Goal: Task Accomplishment & Management: Complete application form

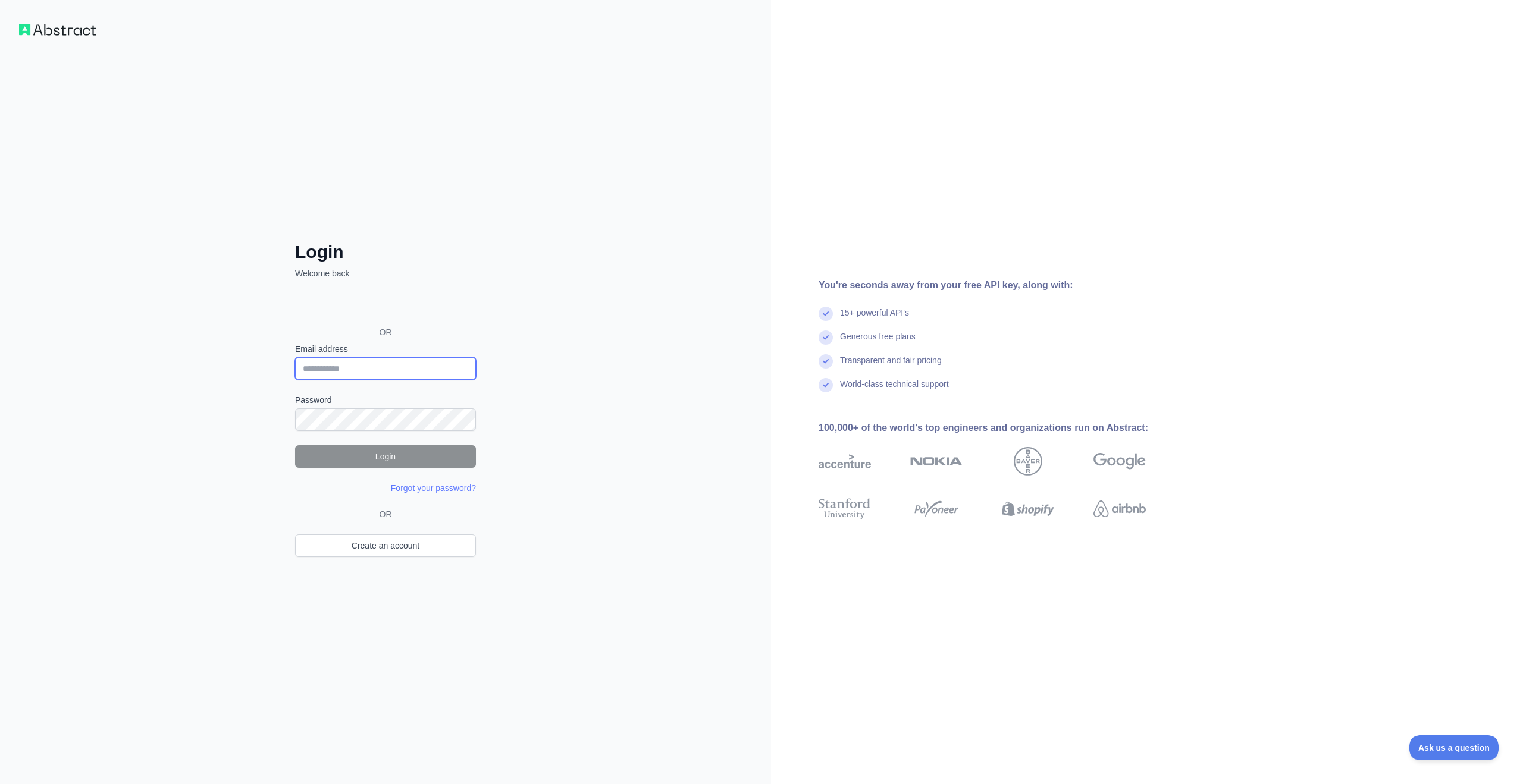
click at [364, 366] on input "Email address" at bounding box center [385, 368] width 181 height 22
click at [605, 322] on div "Login Welcome back OR Email address Password Login Forgot your password? Please…" at bounding box center [385, 392] width 771 height 784
click at [537, 371] on div "Login Welcome back OR Email address Password Login Forgot your password? Please…" at bounding box center [385, 392] width 771 height 784
click at [408, 364] on input "Email address" at bounding box center [385, 368] width 181 height 22
click at [560, 334] on div "Login Welcome back OR Email address Password Login Forgot your password? Please…" at bounding box center [385, 392] width 771 height 784
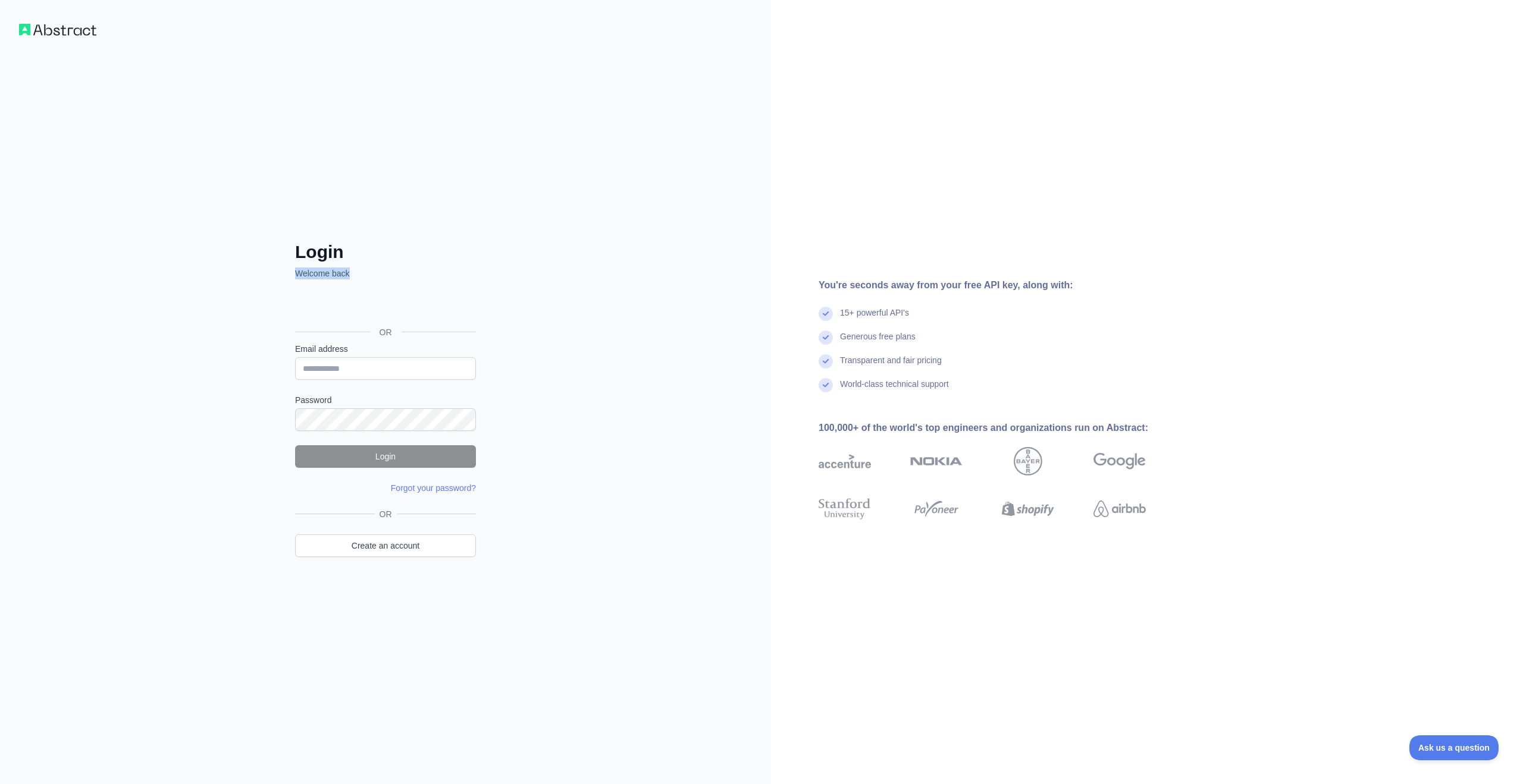
drag, startPoint x: 298, startPoint y: 274, endPoint x: 348, endPoint y: 275, distance: 50.0
click at [348, 275] on p "Welcome back" at bounding box center [385, 274] width 181 height 12
click at [382, 277] on p "Welcome back" at bounding box center [385, 274] width 181 height 12
drag, startPoint x: 361, startPoint y: 278, endPoint x: 291, endPoint y: 276, distance: 70.0
click at [291, 276] on div "Login Welcome back OR Email address Password Login Forgot your password? Please…" at bounding box center [385, 416] width 228 height 350
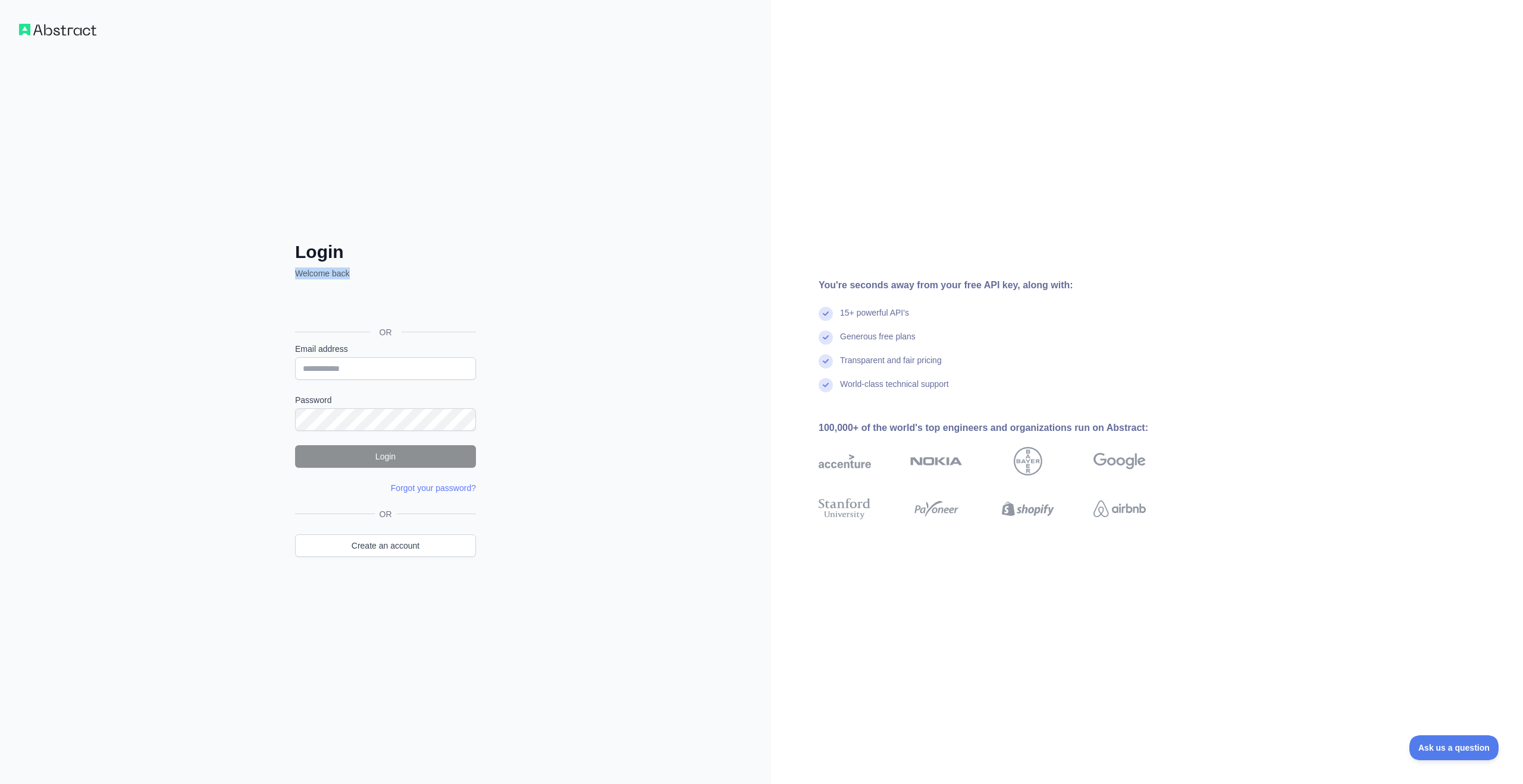
click at [421, 274] on p "Welcome back" at bounding box center [385, 274] width 181 height 12
click at [408, 542] on link "Create an account" at bounding box center [385, 545] width 181 height 22
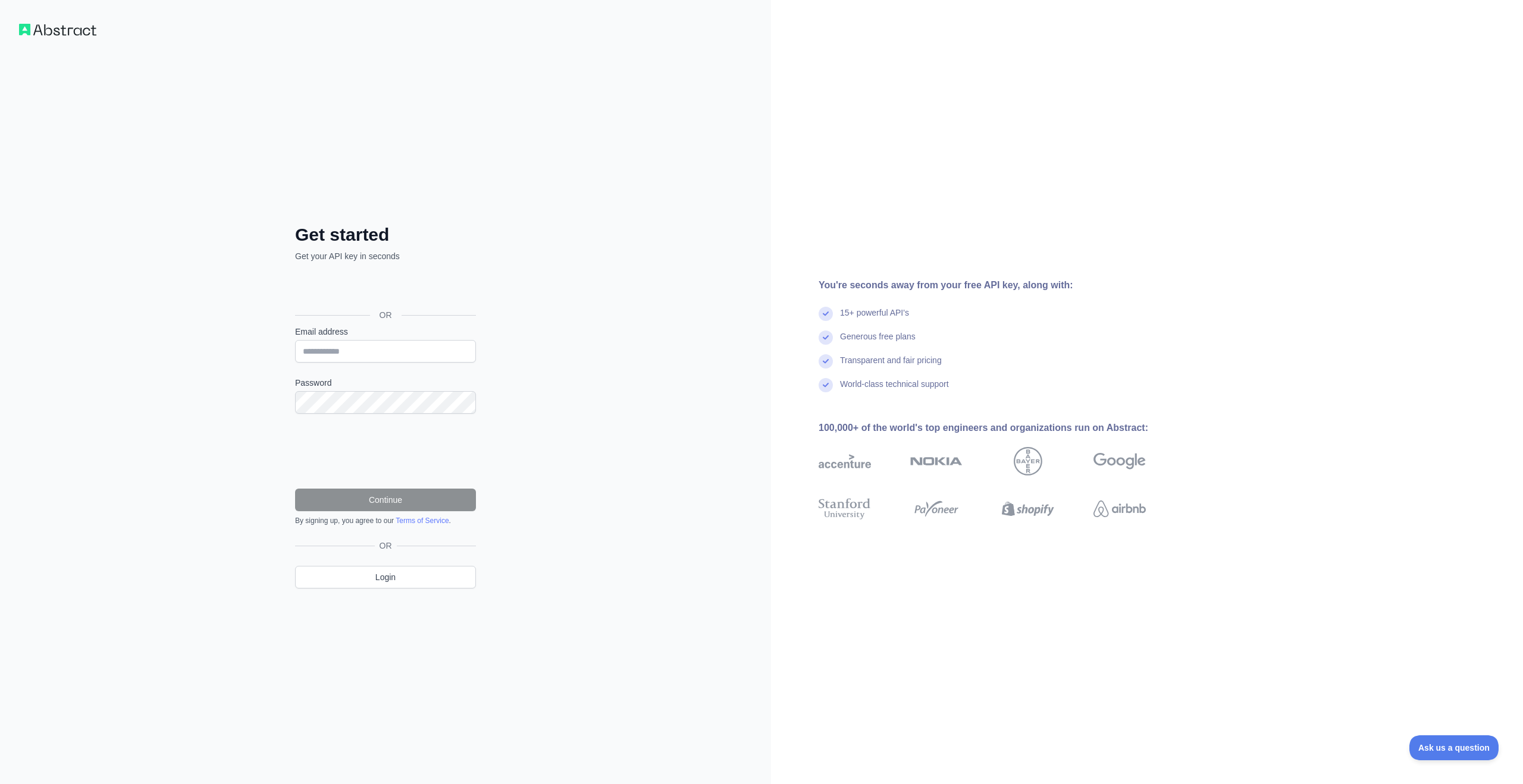
click at [516, 271] on div "Get started Get your API key in seconds OR Email address Password Continue By s…" at bounding box center [385, 392] width 771 height 784
click at [519, 251] on div "Get started Get your API key in seconds OR Email address Password Continue By s…" at bounding box center [385, 392] width 771 height 784
click at [404, 577] on link "Login" at bounding box center [385, 577] width 181 height 22
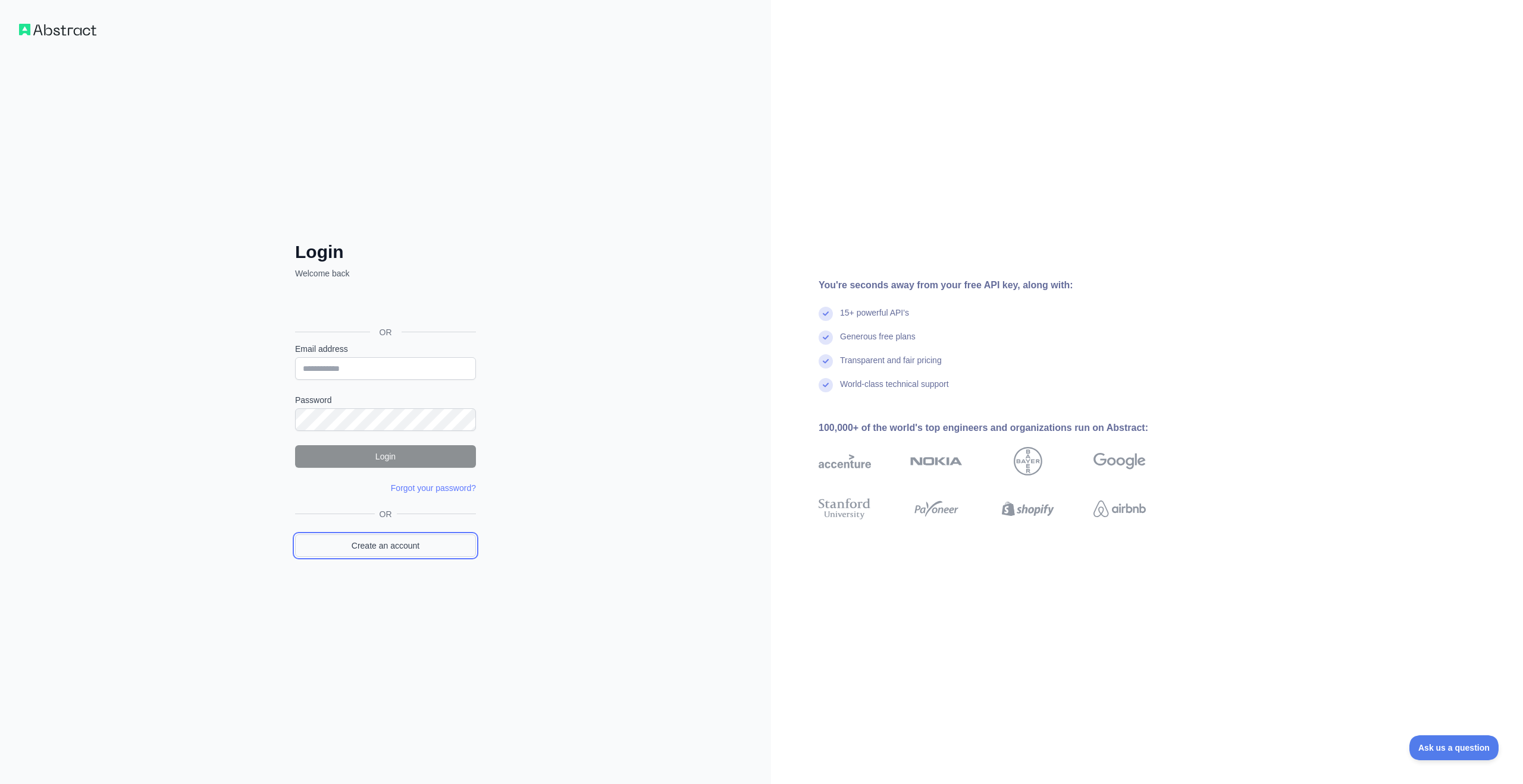
click at [432, 547] on link "Create an account" at bounding box center [385, 545] width 181 height 22
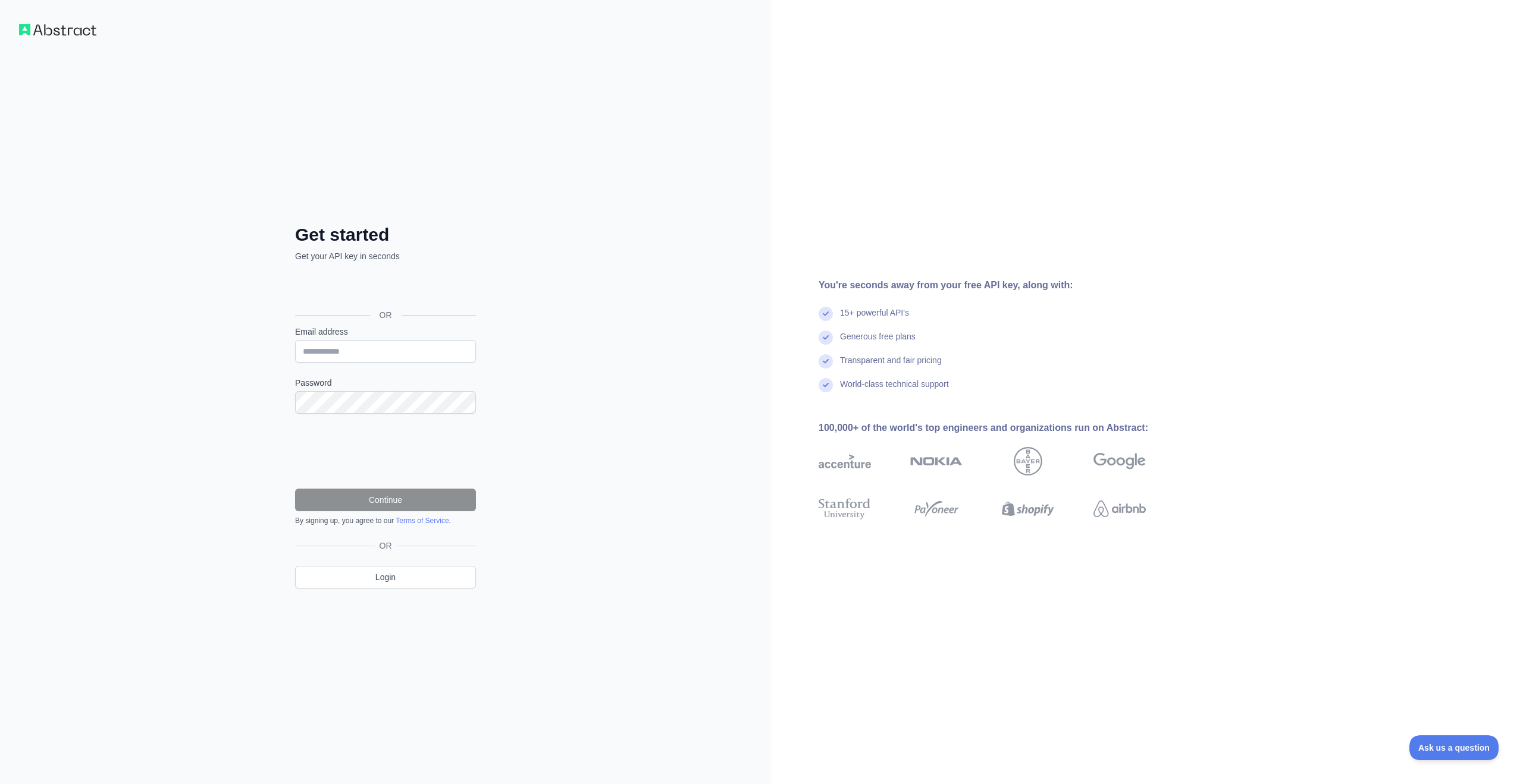
click at [651, 300] on div "Get started Get your API key in seconds OR Email address Password Continue By s…" at bounding box center [385, 392] width 771 height 784
click at [346, 357] on input "Email address" at bounding box center [385, 351] width 181 height 22
click at [608, 348] on div "Get started Get your API key in seconds OR Email address Password Continue By s…" at bounding box center [385, 392] width 771 height 784
click at [421, 384] on label "Password" at bounding box center [385, 383] width 181 height 12
click at [613, 376] on div "Get started Get your API key in seconds OR Email address Password Continue By s…" at bounding box center [385, 392] width 771 height 784
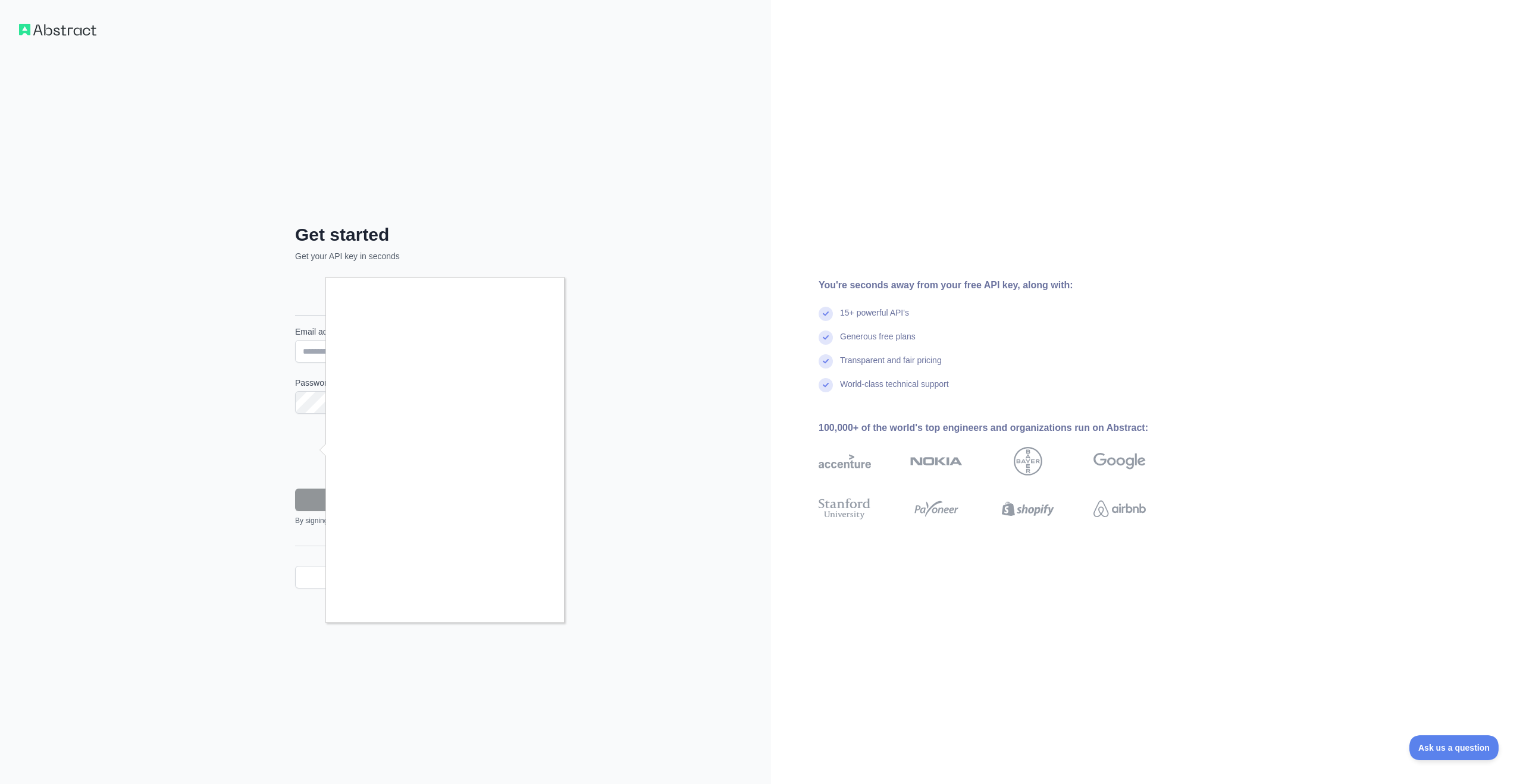
click at [311, 447] on div at bounding box center [761, 392] width 1523 height 784
click at [652, 247] on body "Get started Get your API key in seconds OR Email address Password Continue By s…" at bounding box center [761, 392] width 1523 height 784
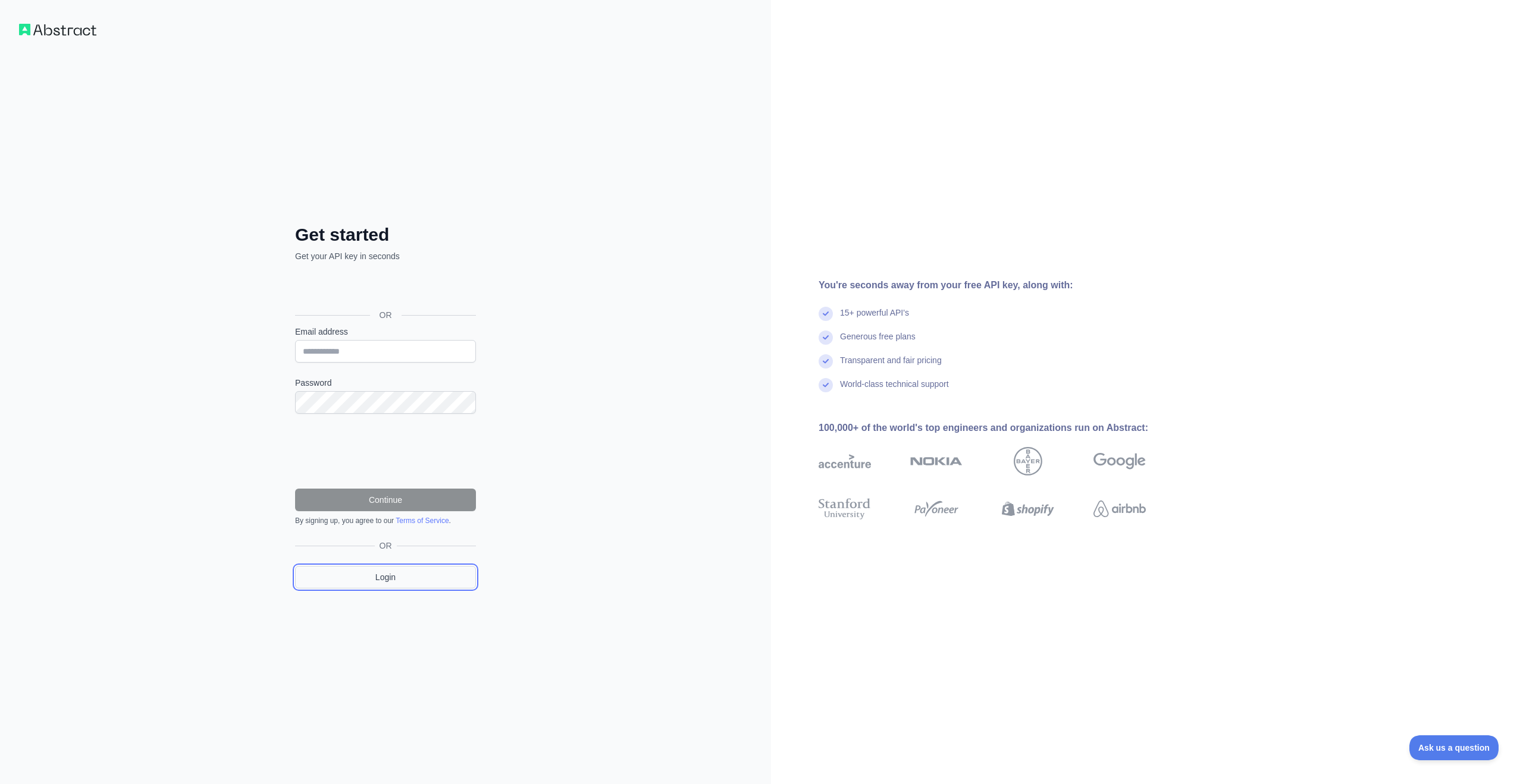
click at [395, 578] on link "Login" at bounding box center [385, 577] width 181 height 22
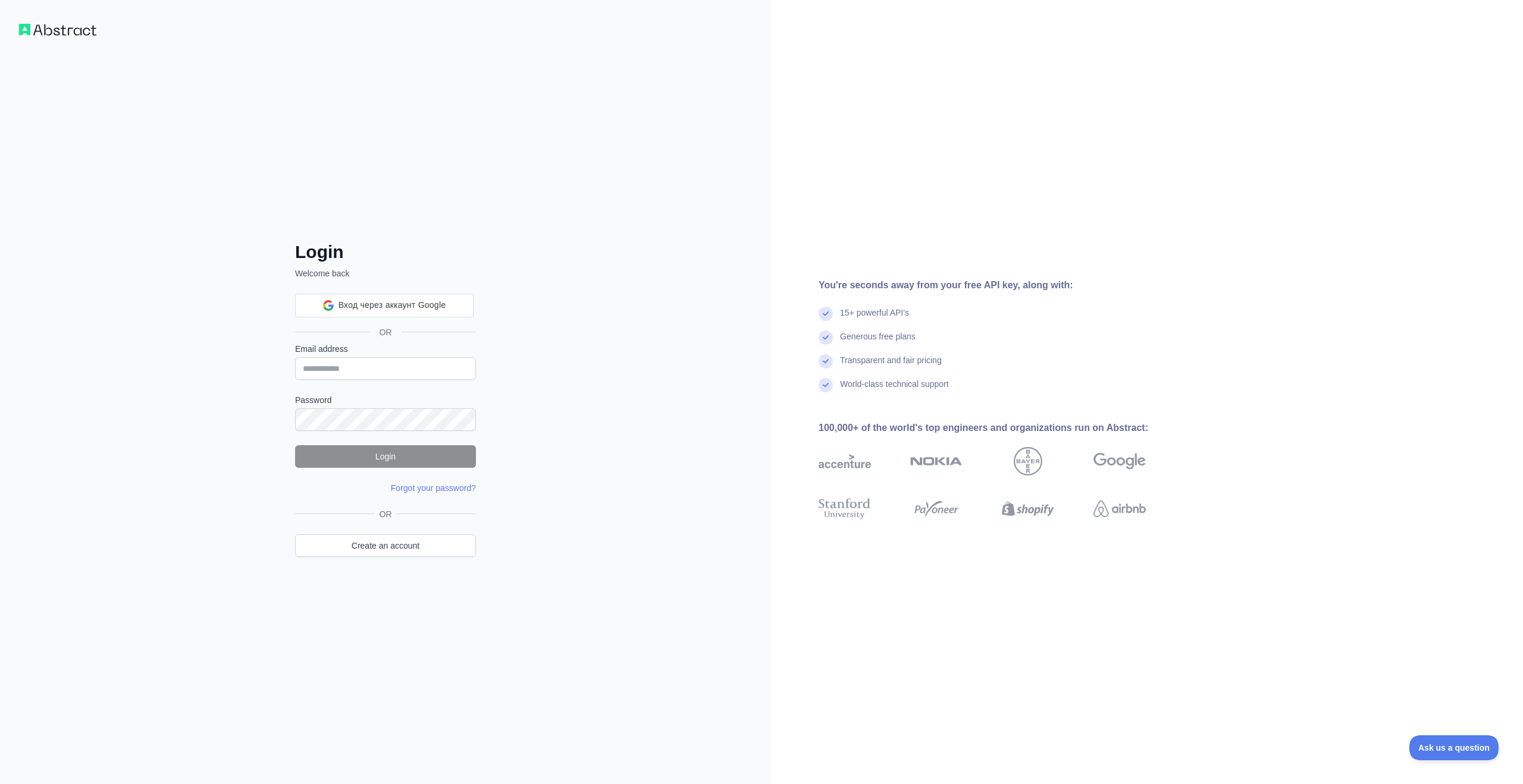
click at [493, 612] on div "Login Welcome back Вход через аккаунт Google Вход через аккаунт Google. Откроет…" at bounding box center [385, 392] width 771 height 784
click at [398, 545] on link "Create an account" at bounding box center [385, 545] width 181 height 22
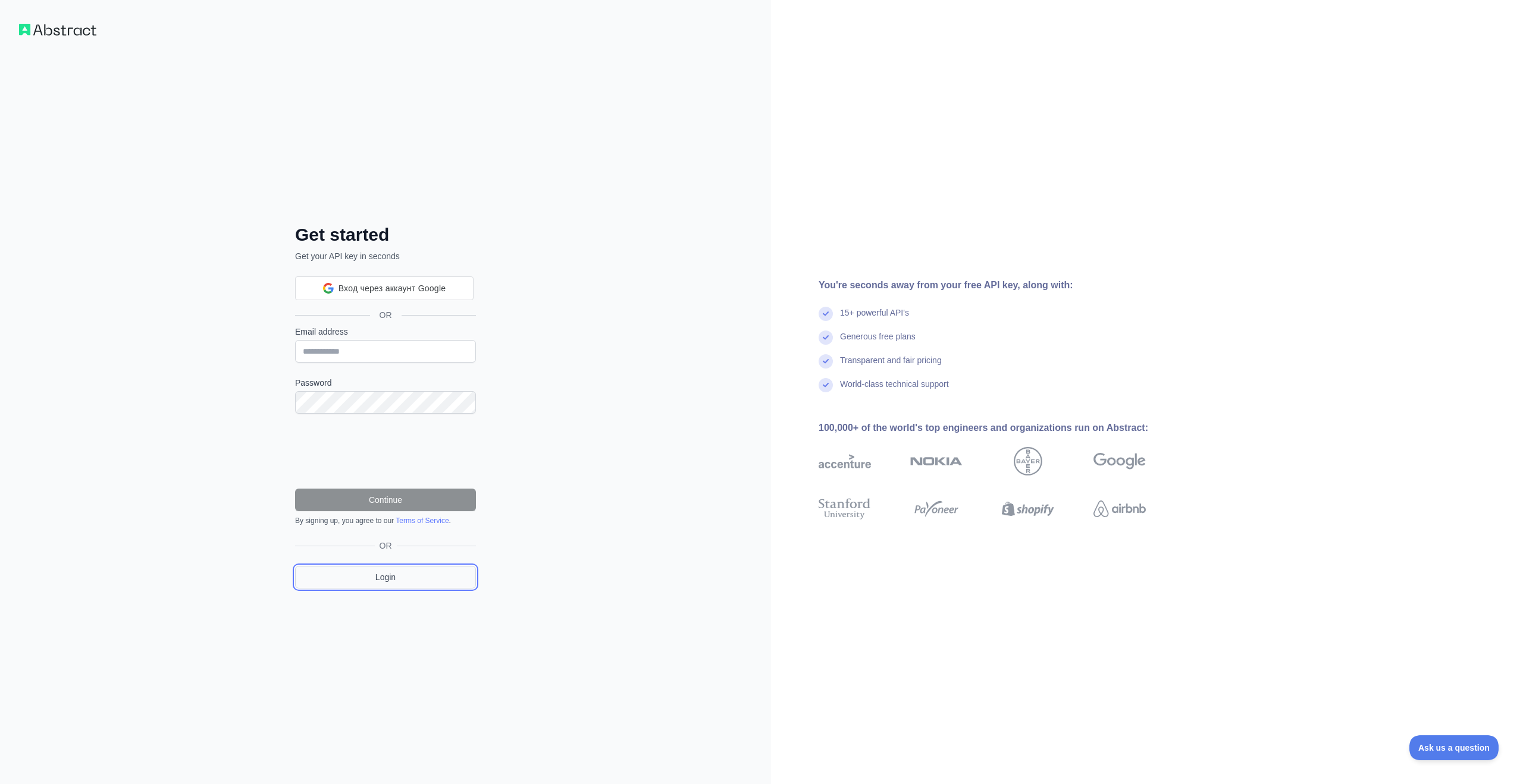
click at [441, 584] on link "Login" at bounding box center [385, 577] width 181 height 22
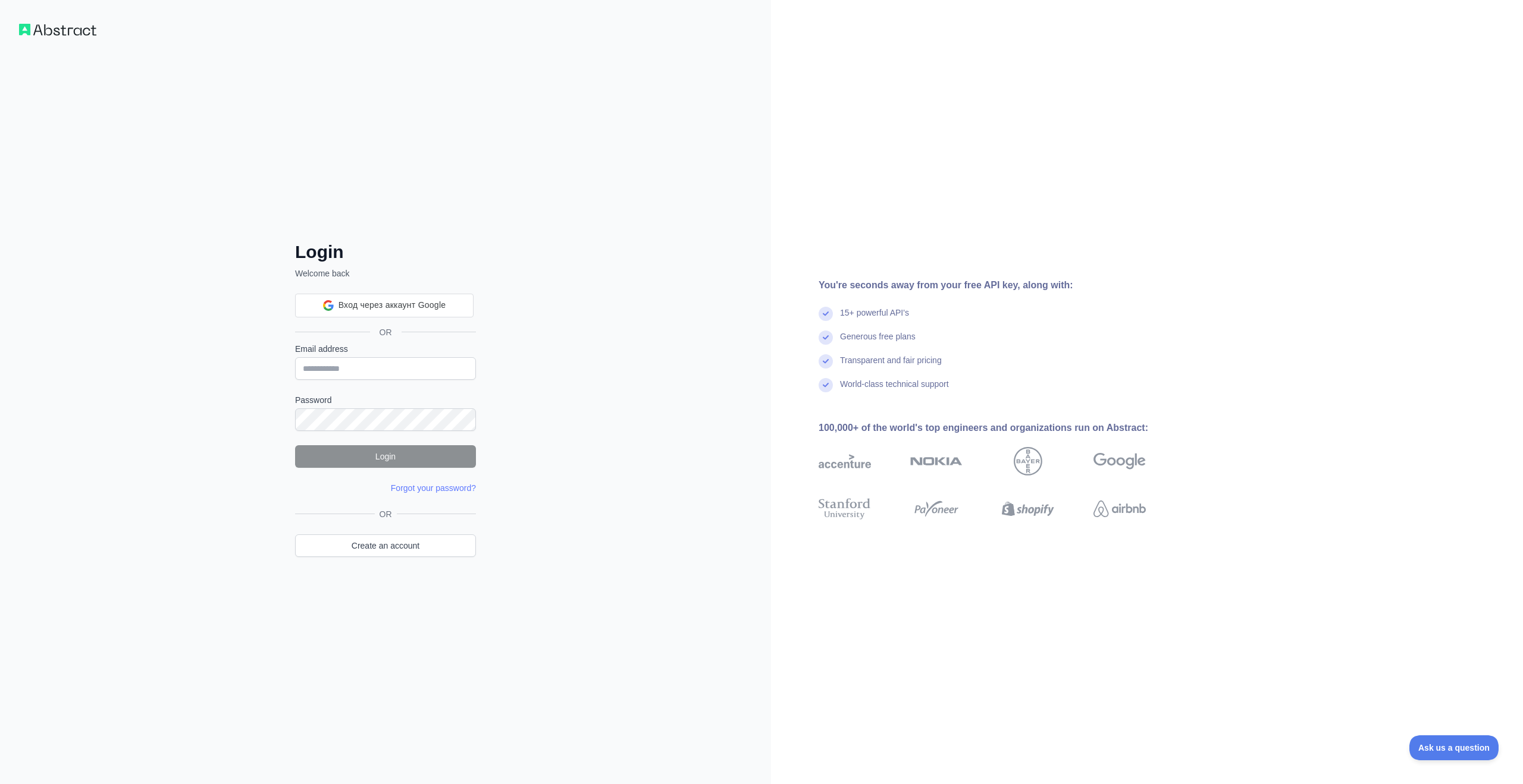
drag, startPoint x: 519, startPoint y: 677, endPoint x: 584, endPoint y: 481, distance: 206.5
click at [519, 675] on div "Login Welcome back Вход через аккаунт Google Вход через аккаунт Google. Откроет…" at bounding box center [385, 392] width 771 height 784
